Goal: Complete application form: Complete application form

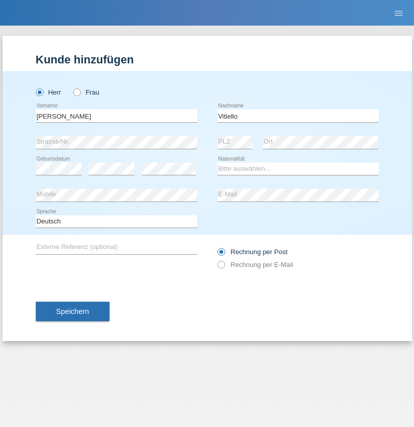
type input "Vitiello"
select select "IT"
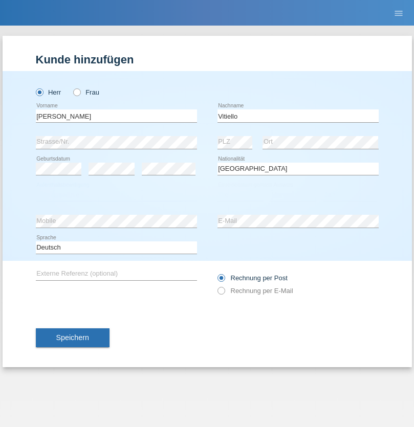
select select "C"
select select "24"
select select "12"
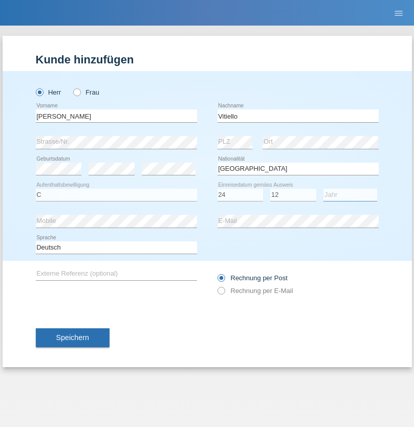
select select "1992"
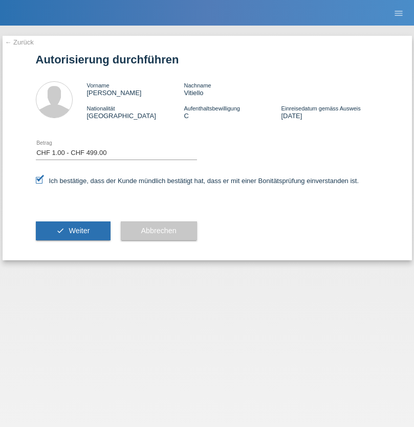
select select "1"
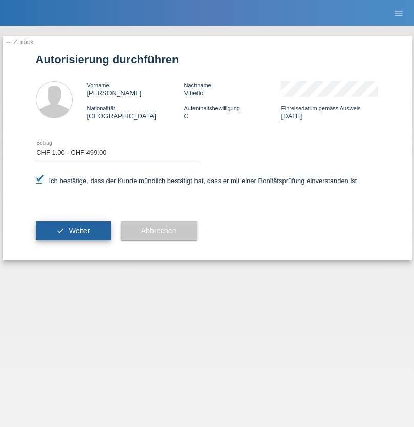
click at [73, 231] on span "Weiter" at bounding box center [79, 231] width 21 height 8
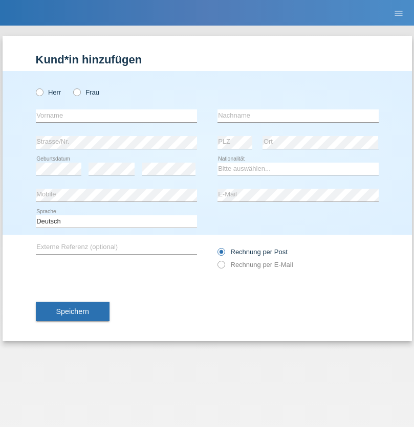
radio input "true"
click at [116, 116] on input "text" at bounding box center [116, 116] width 161 height 13
type input "komlan"
click at [298, 116] on input "text" at bounding box center [298, 116] width 161 height 13
type input "stadler"
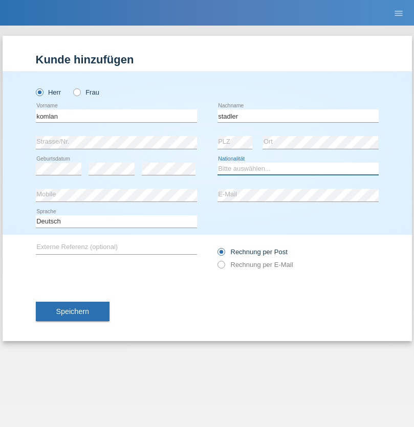
select select "CH"
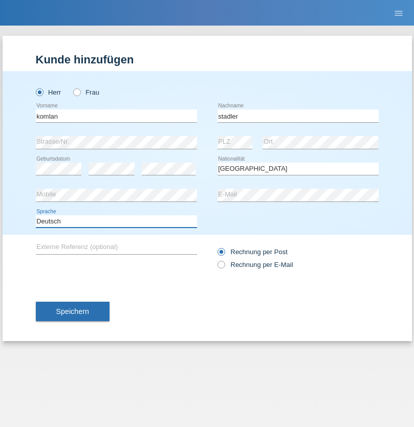
select select "en"
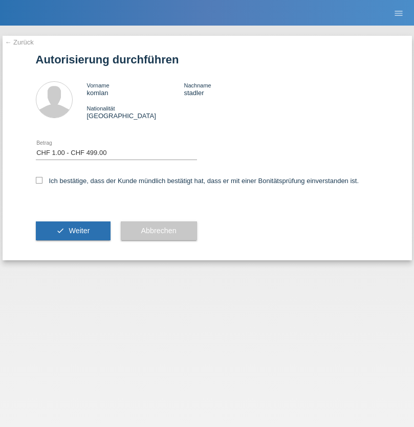
select select "1"
checkbox input "true"
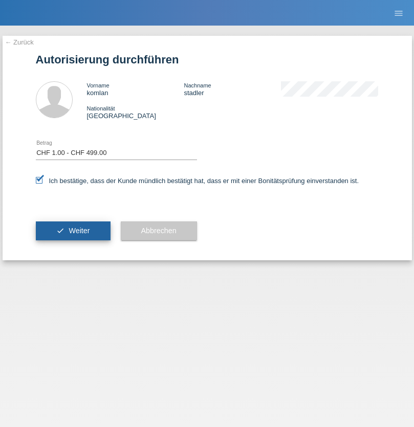
click at [73, 231] on span "Weiter" at bounding box center [79, 231] width 21 height 8
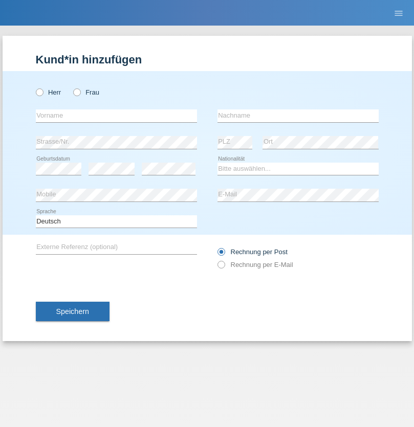
radio input "true"
click at [116, 116] on input "text" at bounding box center [116, 116] width 161 height 13
type input "firat"
click at [298, 116] on input "text" at bounding box center [298, 116] width 161 height 13
type input "kara"
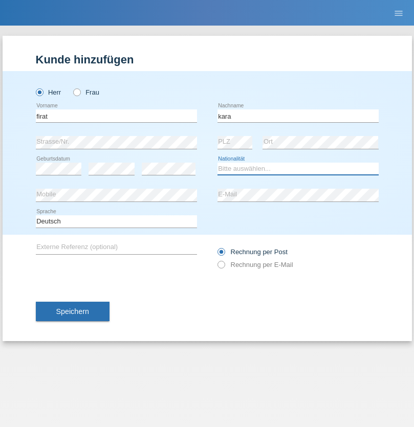
select select "CH"
radio input "true"
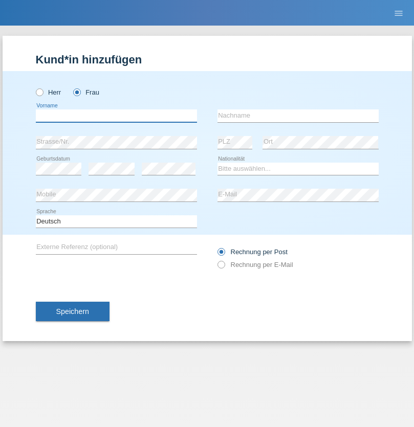
click at [116, 116] on input "text" at bounding box center [116, 116] width 161 height 13
type input "Nuria"
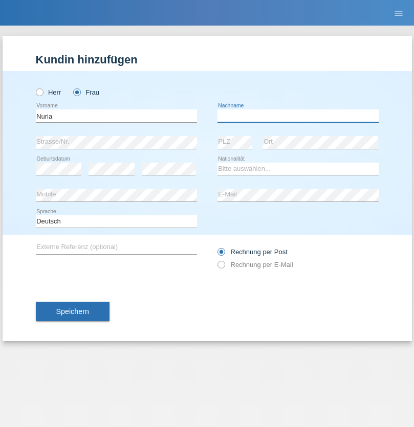
click at [298, 116] on input "text" at bounding box center [298, 116] width 161 height 13
type input "D'Antino"
select select "CH"
